Goal: Transaction & Acquisition: Purchase product/service

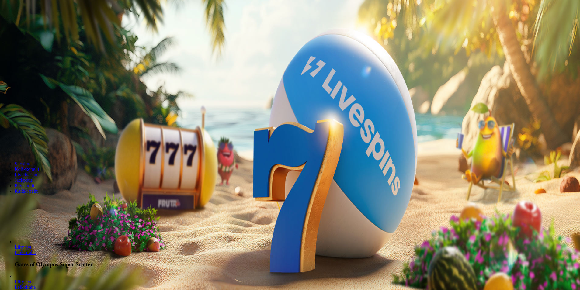
click at [35, 24] on span "Kirjaudu" at bounding box center [42, 22] width 15 height 5
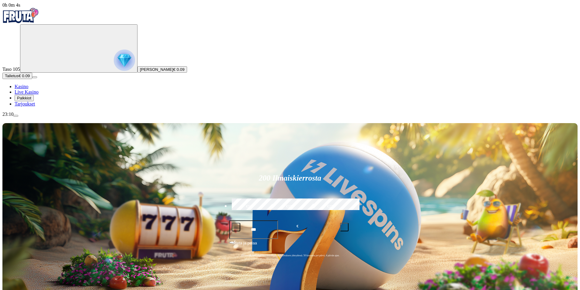
click at [31, 100] on span "Palkkiot" at bounding box center [24, 98] width 14 height 5
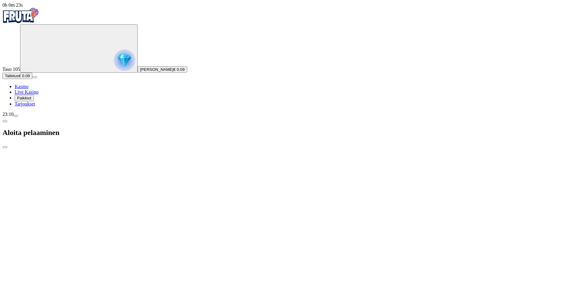
type input "*"
type input "**"
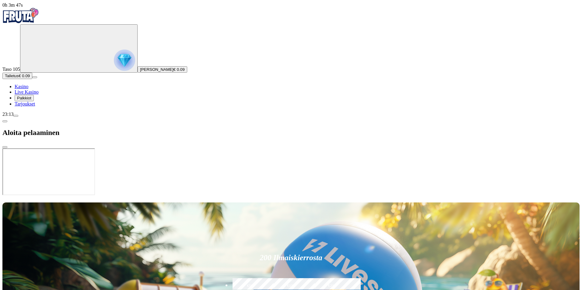
click at [28, 89] on span "Kasino" at bounding box center [22, 86] width 14 height 5
click at [31, 95] on span "Live Kasino" at bounding box center [27, 91] width 24 height 5
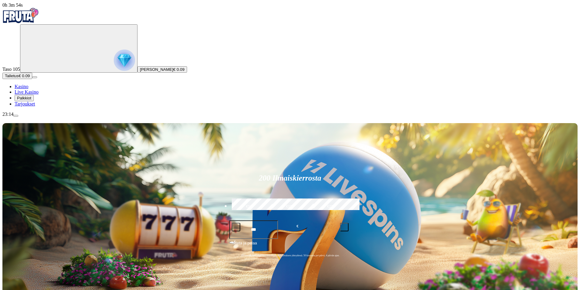
click at [16, 116] on span "menu icon" at bounding box center [16, 116] width 0 height 0
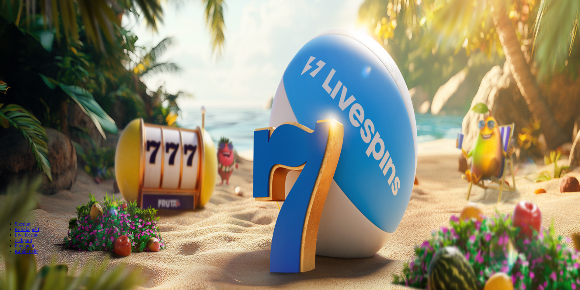
click at [32, 79] on button "Talletus € 0.09" at bounding box center [17, 76] width 30 height 6
type input "**"
click at [5, 147] on span "close icon" at bounding box center [5, 147] width 0 height 0
click at [140, 72] on span "[PERSON_NAME]" at bounding box center [156, 69] width 33 height 5
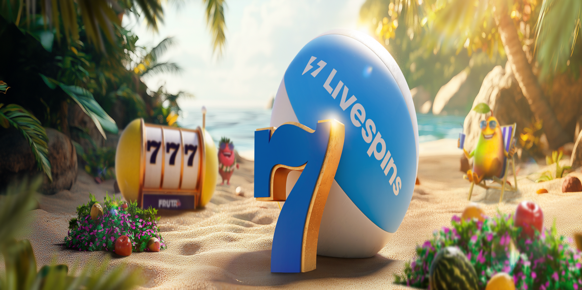
type input "**"
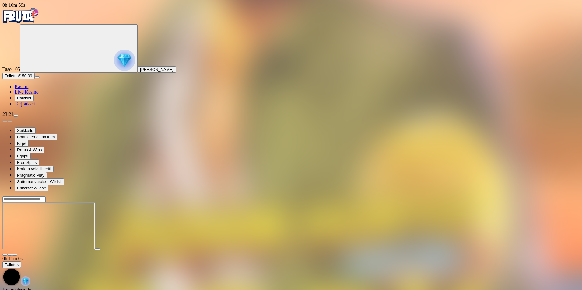
click at [5, 255] on span "close icon" at bounding box center [5, 255] width 0 height 0
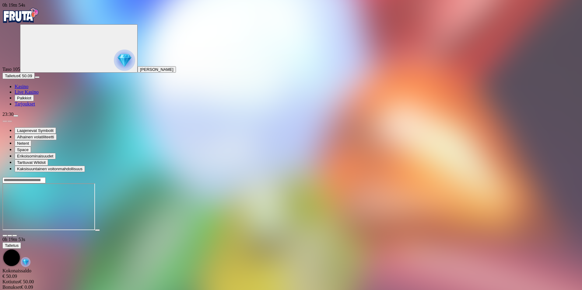
click at [5, 236] on span "close icon" at bounding box center [5, 236] width 0 height 0
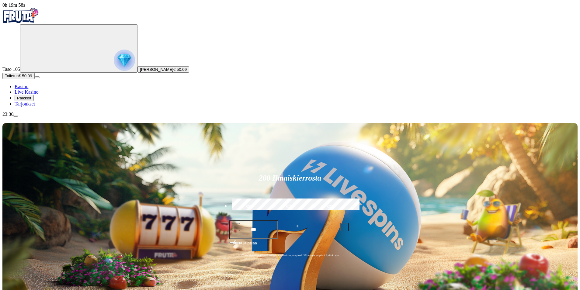
click at [16, 116] on span "menu icon" at bounding box center [16, 116] width 0 height 0
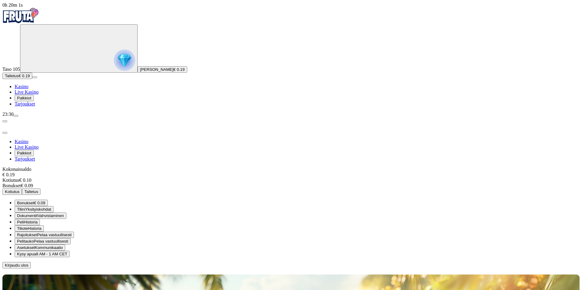
click at [31, 100] on span "Palkkiot" at bounding box center [24, 98] width 14 height 5
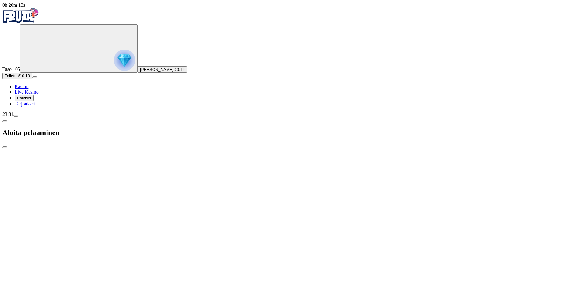
click at [5, 147] on span "close icon" at bounding box center [5, 147] width 0 height 0
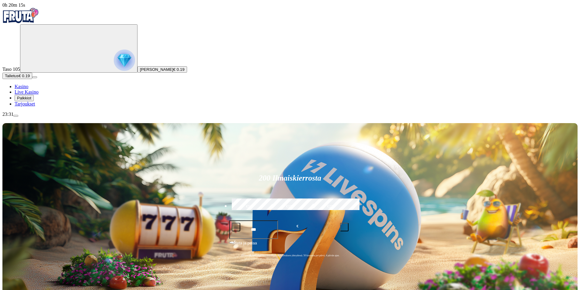
click at [31, 100] on span "Palkkiot" at bounding box center [24, 98] width 14 height 5
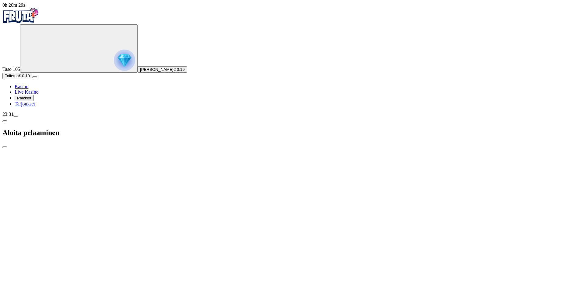
click at [5, 147] on span "close icon" at bounding box center [5, 147] width 0 height 0
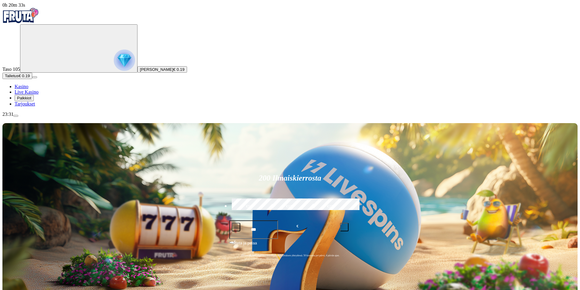
click at [16, 116] on span "menu icon" at bounding box center [16, 116] width 0 height 0
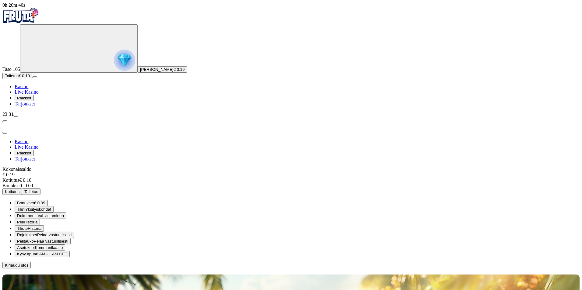
click at [40, 189] on button "Talletus" at bounding box center [31, 192] width 19 height 6
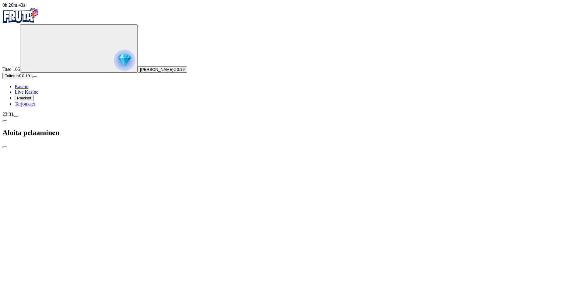
type input "*"
type input "**"
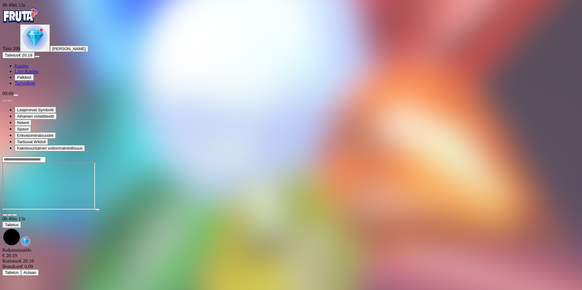
click at [5, 215] on span "close icon" at bounding box center [5, 215] width 0 height 0
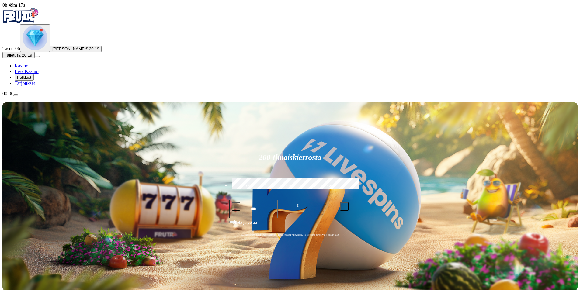
click at [16, 95] on span "menu icon" at bounding box center [16, 95] width 0 height 0
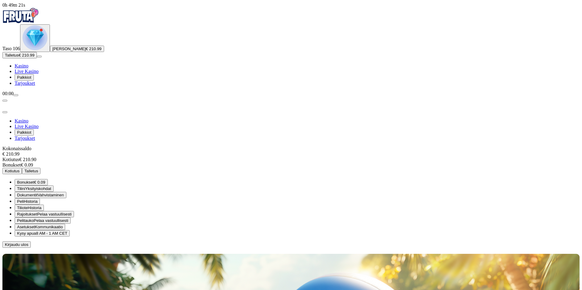
click at [19, 169] on span "Kotiutus" at bounding box center [12, 171] width 15 height 5
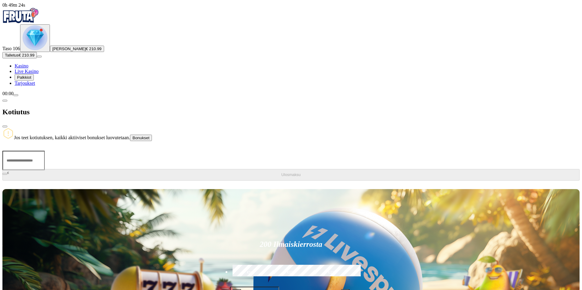
click at [45, 151] on input "number" at bounding box center [23, 160] width 42 height 19
type input "***"
click at [281, 173] on span "Ulosmaksu" at bounding box center [290, 175] width 19 height 5
click at [5, 127] on span "close icon" at bounding box center [5, 127] width 0 height 0
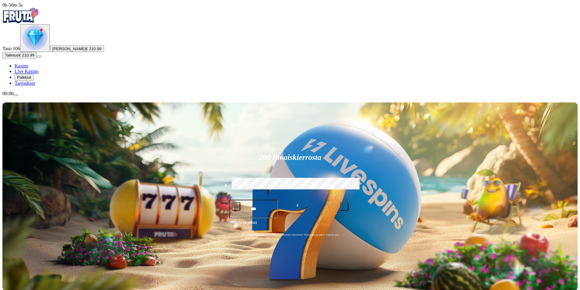
click at [40, 50] on img "Primary" at bounding box center [35, 37] width 25 height 25
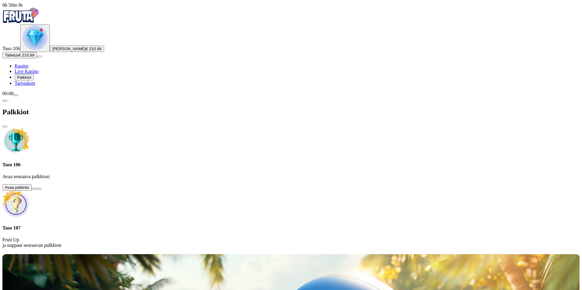
click at [37, 188] on button at bounding box center [34, 189] width 5 height 2
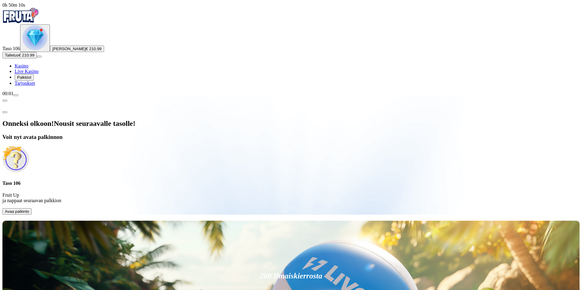
click at [29, 209] on span "Avaa palkinto" at bounding box center [17, 211] width 24 height 5
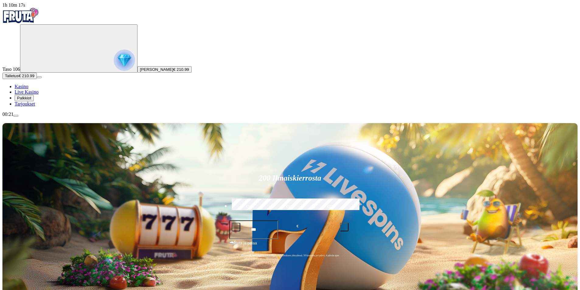
click at [16, 116] on span "menu icon" at bounding box center [16, 116] width 0 height 0
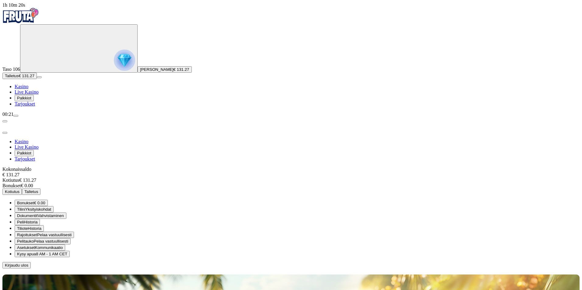
click at [19, 190] on span "Kotiutus" at bounding box center [12, 192] width 15 height 5
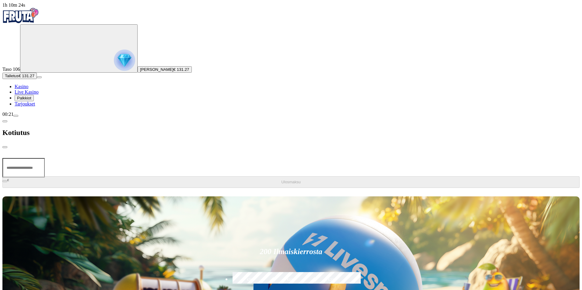
click at [45, 158] on input "number" at bounding box center [23, 167] width 42 height 19
type input "***"
click at [281, 180] on span "Ulosmaksu" at bounding box center [290, 182] width 19 height 5
click at [5, 147] on span "close icon" at bounding box center [5, 147] width 0 height 0
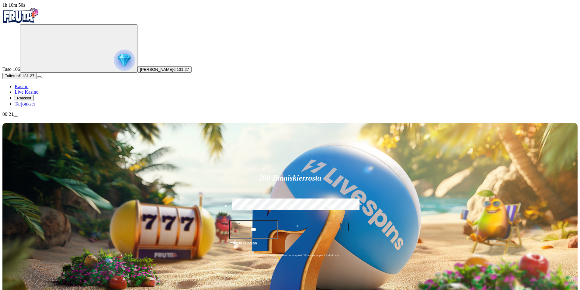
click at [16, 116] on span "menu icon" at bounding box center [16, 116] width 0 height 0
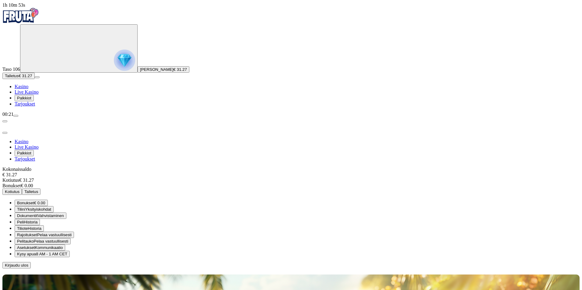
click at [5, 133] on span "close icon" at bounding box center [5, 133] width 0 height 0
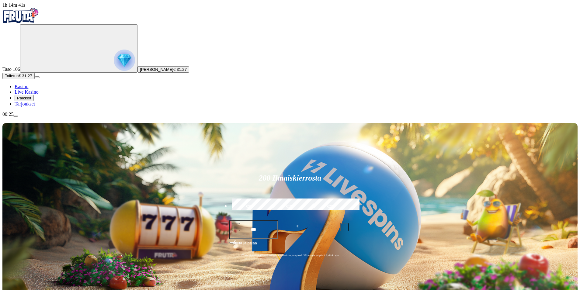
click at [31, 100] on span "Palkkiot" at bounding box center [24, 98] width 14 height 5
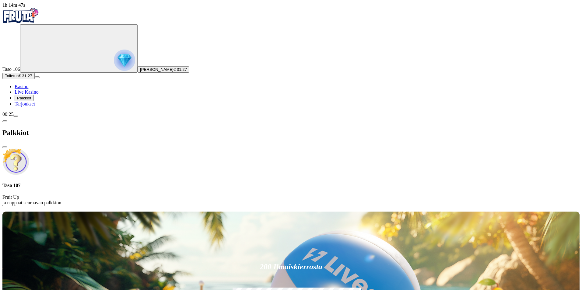
click at [5, 147] on span "close icon" at bounding box center [5, 147] width 0 height 0
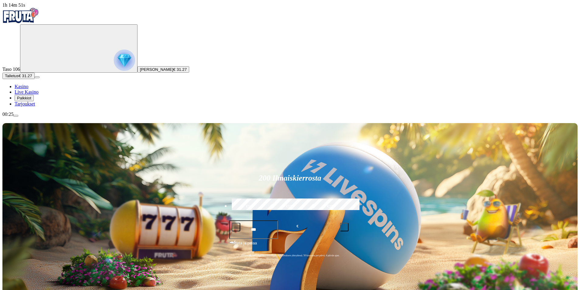
click at [16, 116] on span "menu icon" at bounding box center [16, 116] width 0 height 0
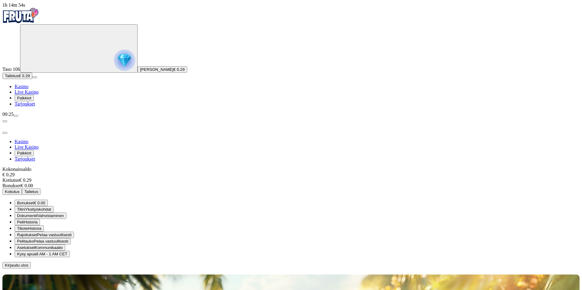
click at [28, 263] on span "Kirjaudu ulos" at bounding box center [16, 265] width 23 height 5
